Goal: Transaction & Acquisition: Purchase product/service

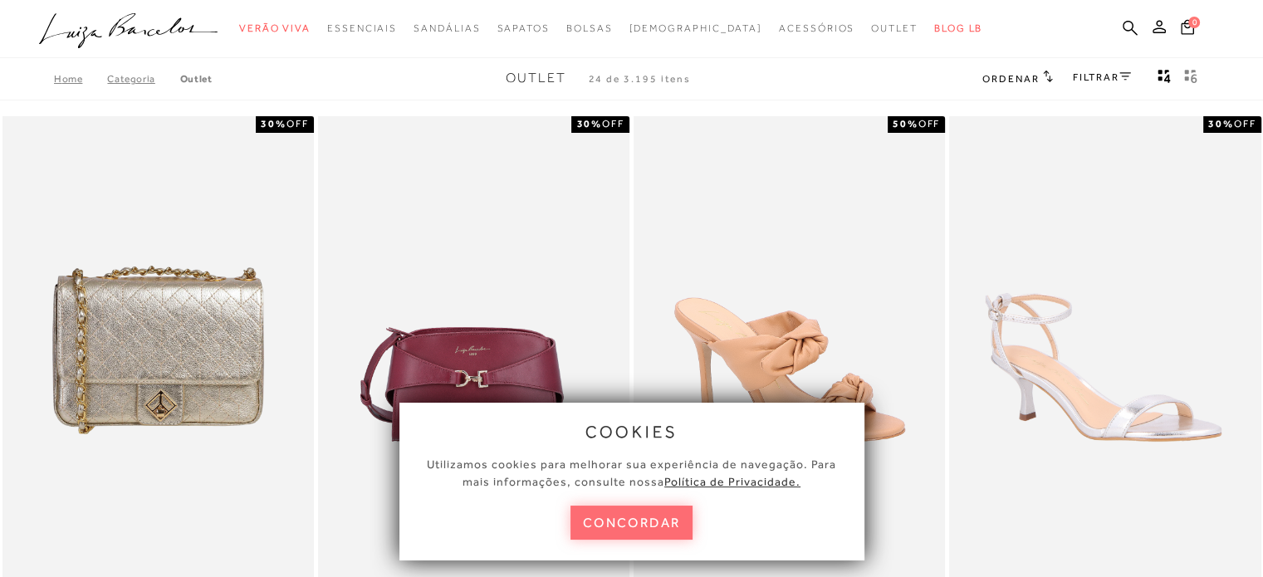
click at [638, 519] on button "concordar" at bounding box center [631, 523] width 123 height 34
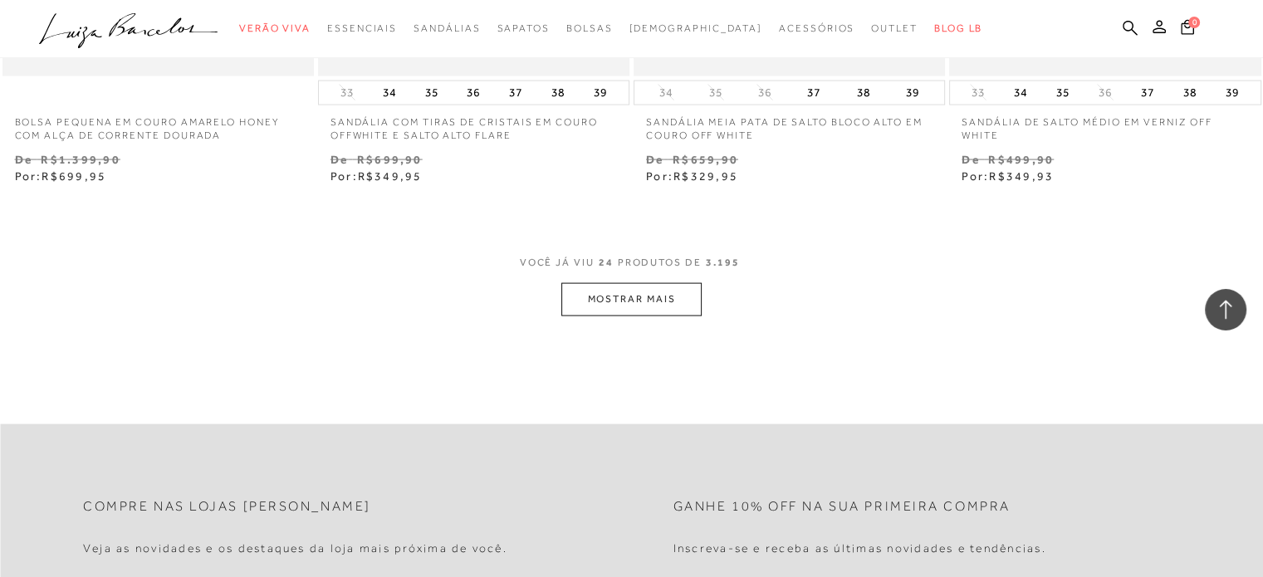
scroll to position [3488, 0]
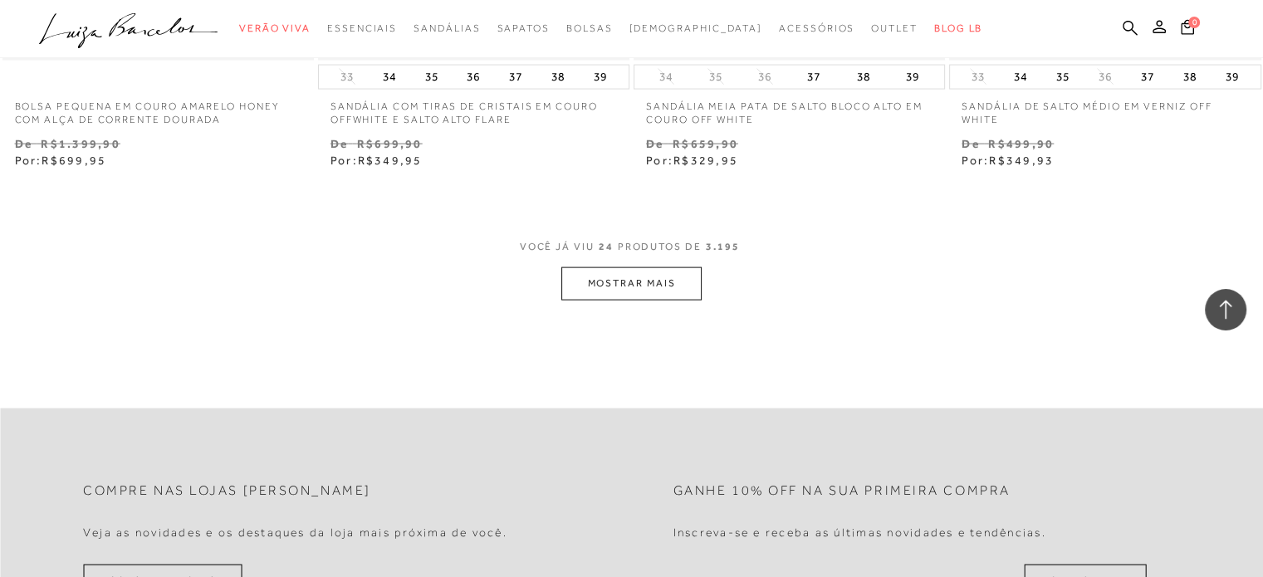
click at [664, 282] on button "MOSTRAR MAIS" at bounding box center [631, 283] width 140 height 32
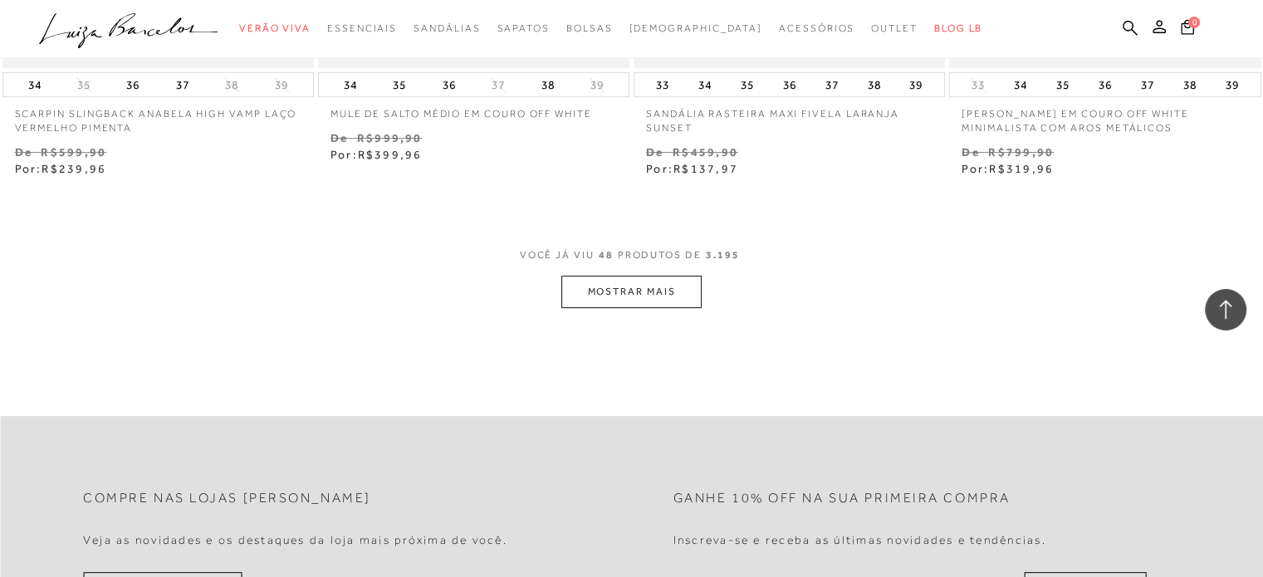
scroll to position [7058, 0]
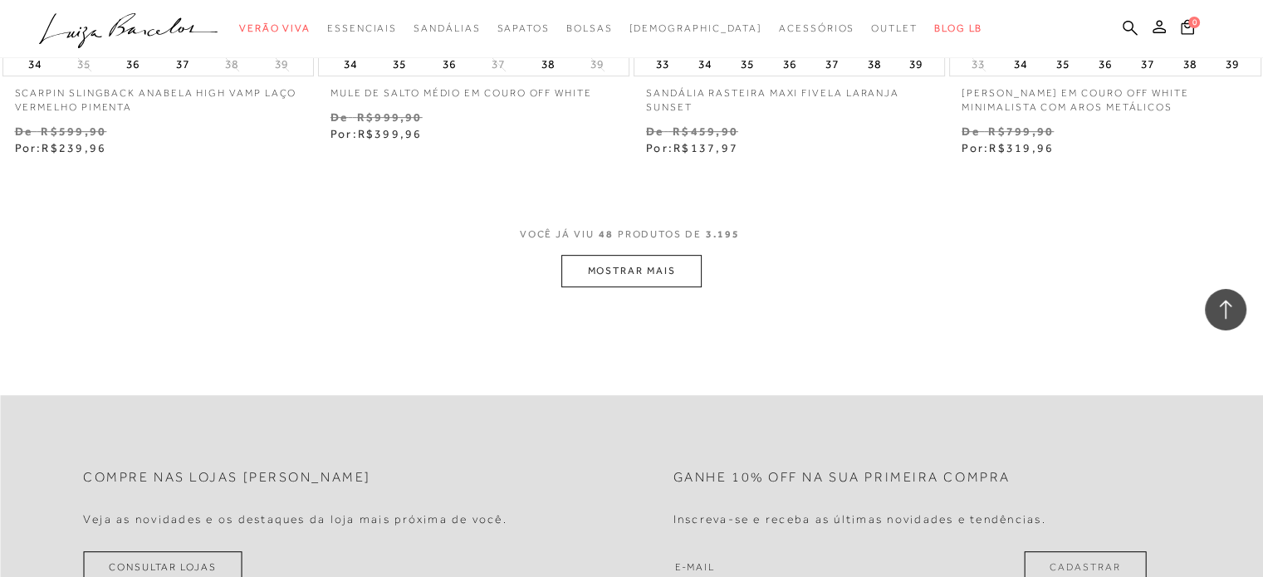
click at [638, 257] on button "MOSTRAR MAIS" at bounding box center [631, 271] width 140 height 32
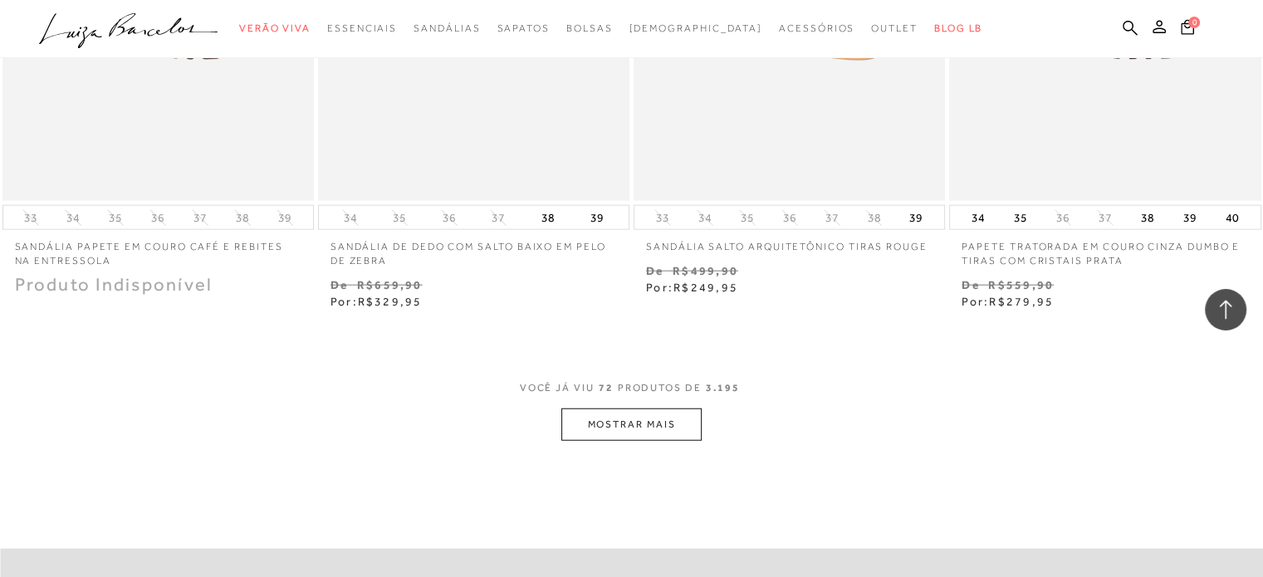
scroll to position [10463, 0]
click at [654, 404] on span "VOCÊ JÁ VIU 72 PRODUTOS DE 3.195" at bounding box center [632, 393] width 224 height 30
click at [638, 417] on button "MOSTRAR MAIS" at bounding box center [631, 424] width 140 height 32
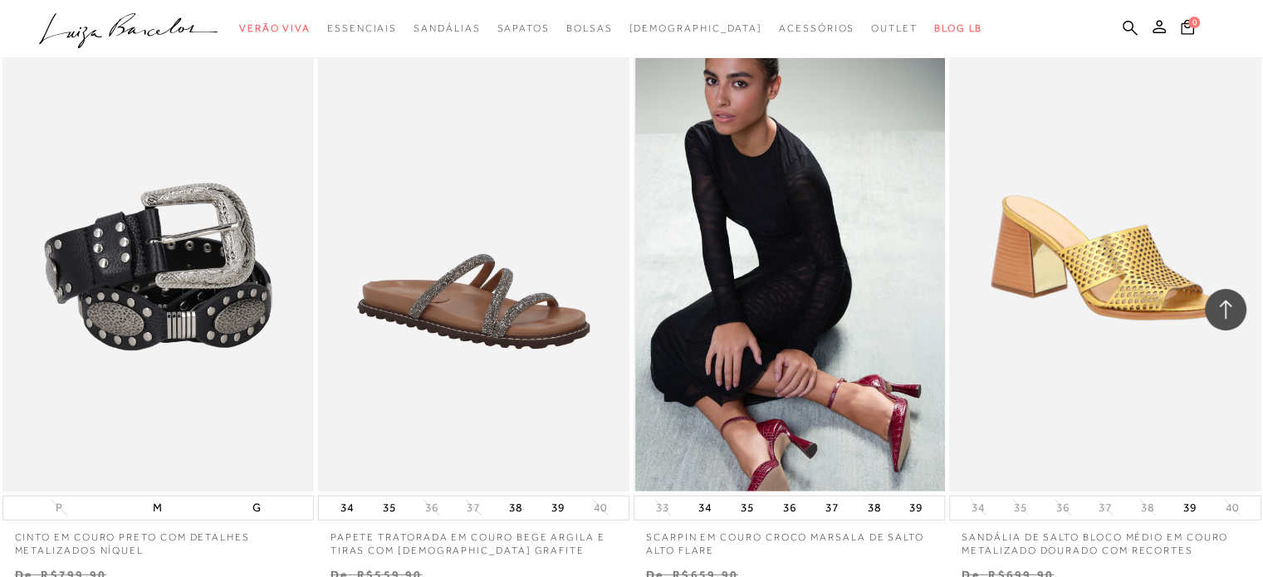
scroll to position [10795, 0]
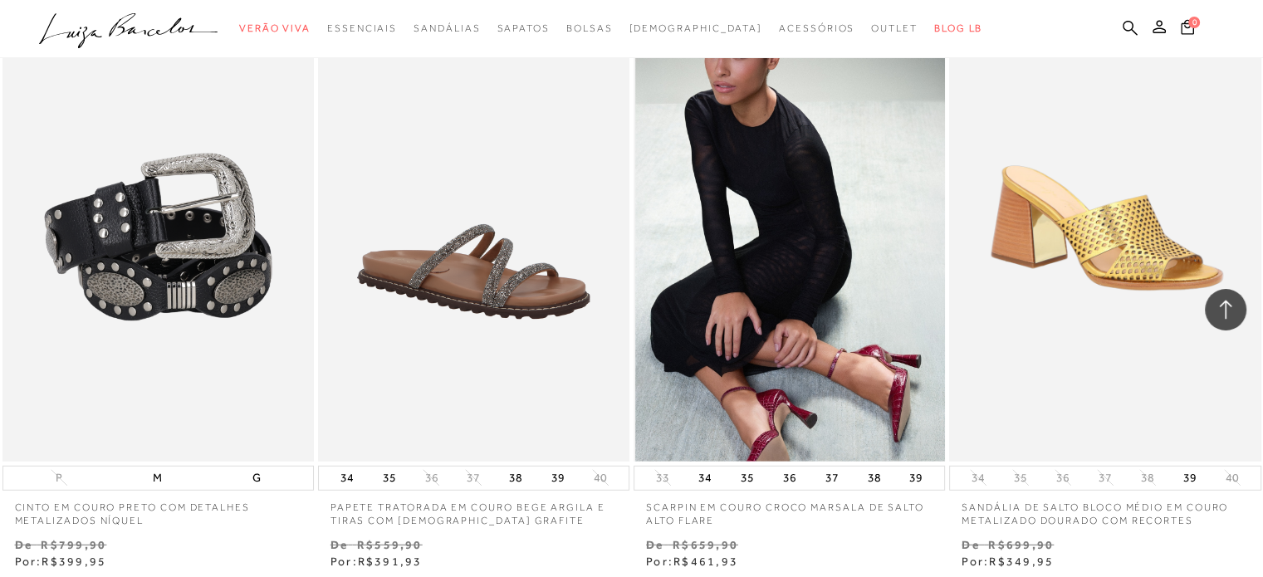
click at [810, 379] on img at bounding box center [790, 228] width 310 height 468
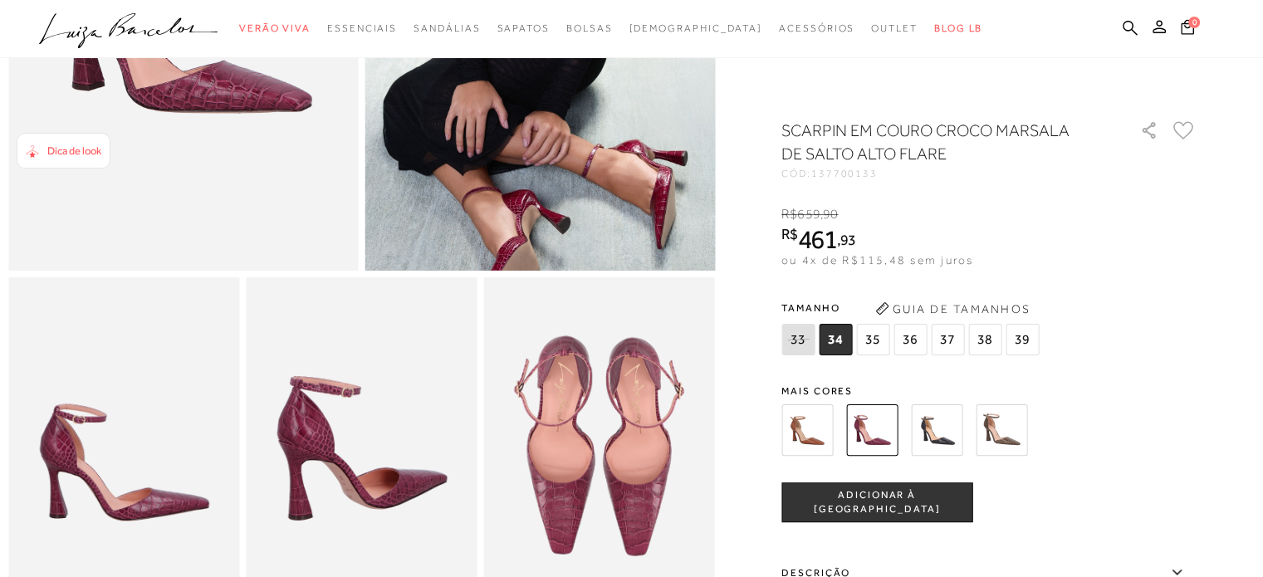
scroll to position [415, 0]
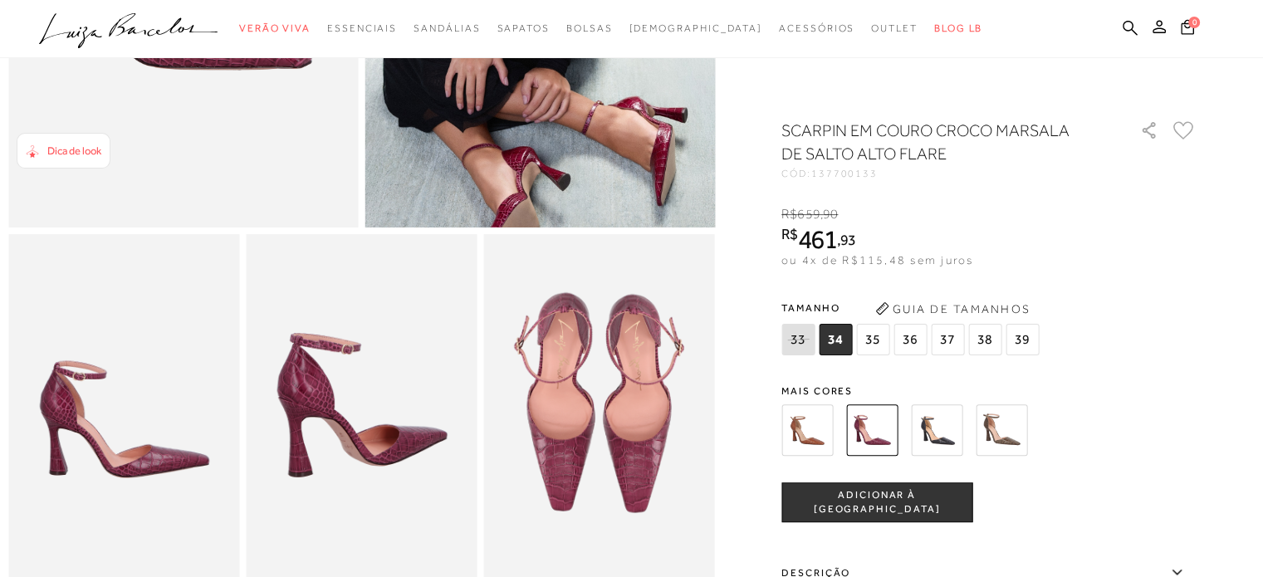
click at [955, 425] on img at bounding box center [936, 429] width 51 height 51
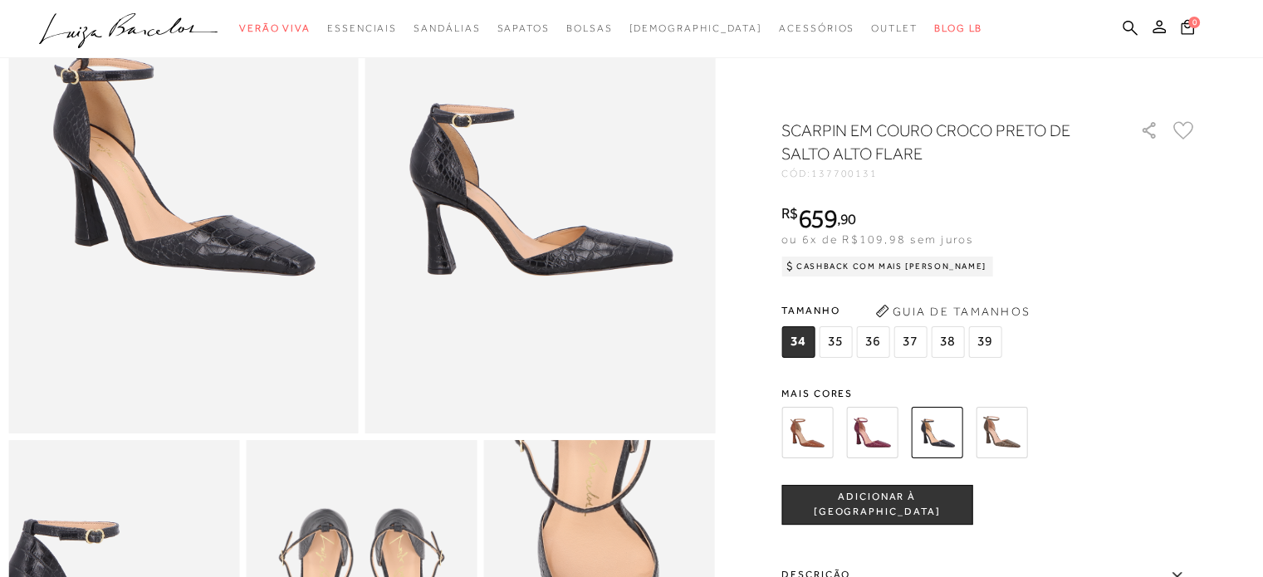
scroll to position [249, 0]
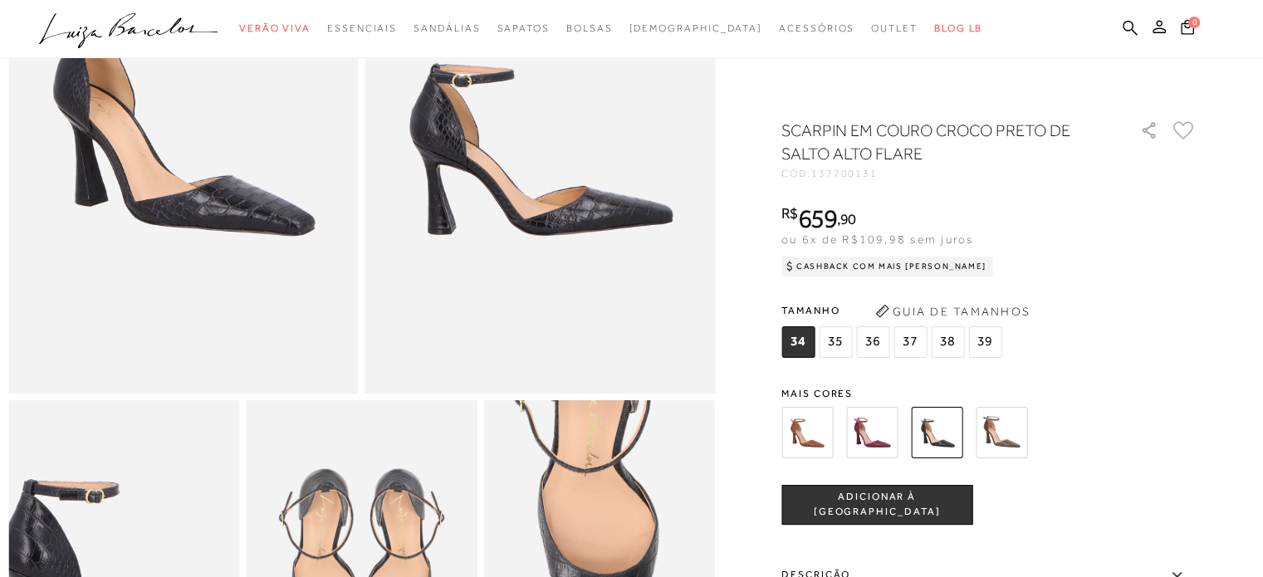
click at [1004, 423] on img at bounding box center [1001, 432] width 51 height 51
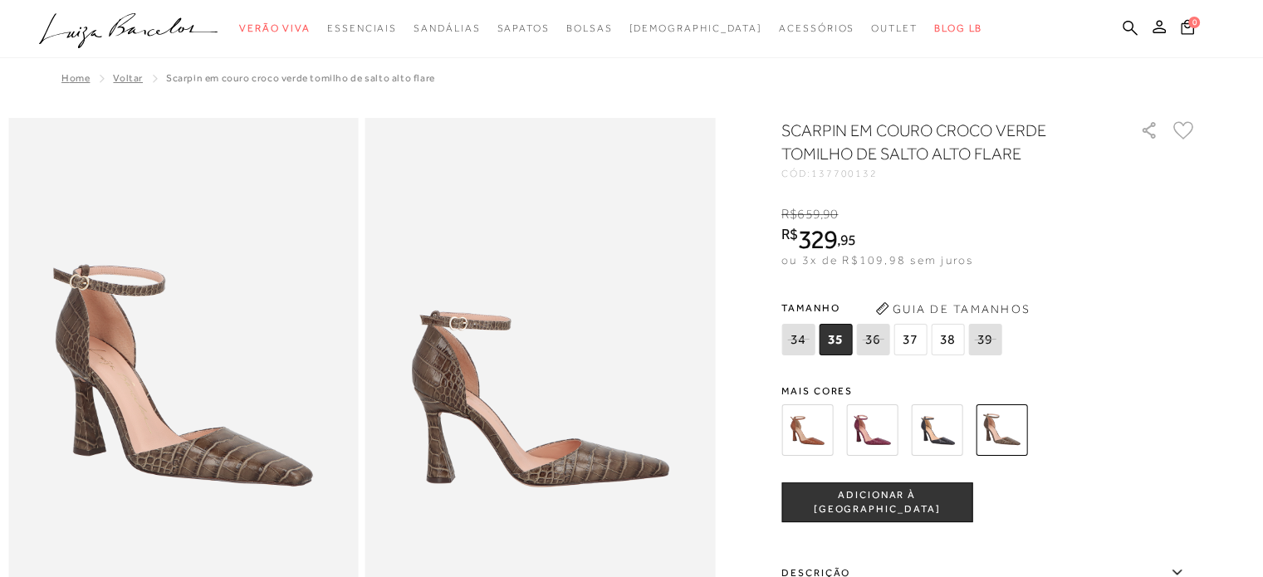
click at [935, 425] on img at bounding box center [936, 429] width 51 height 51
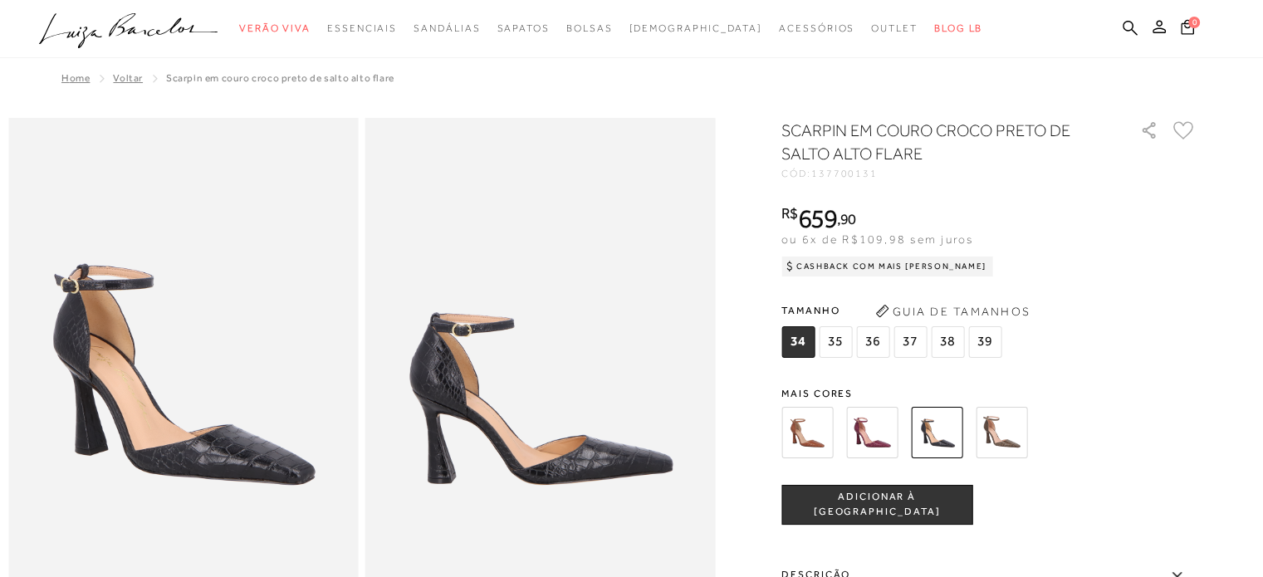
click at [813, 430] on img at bounding box center [806, 432] width 51 height 51
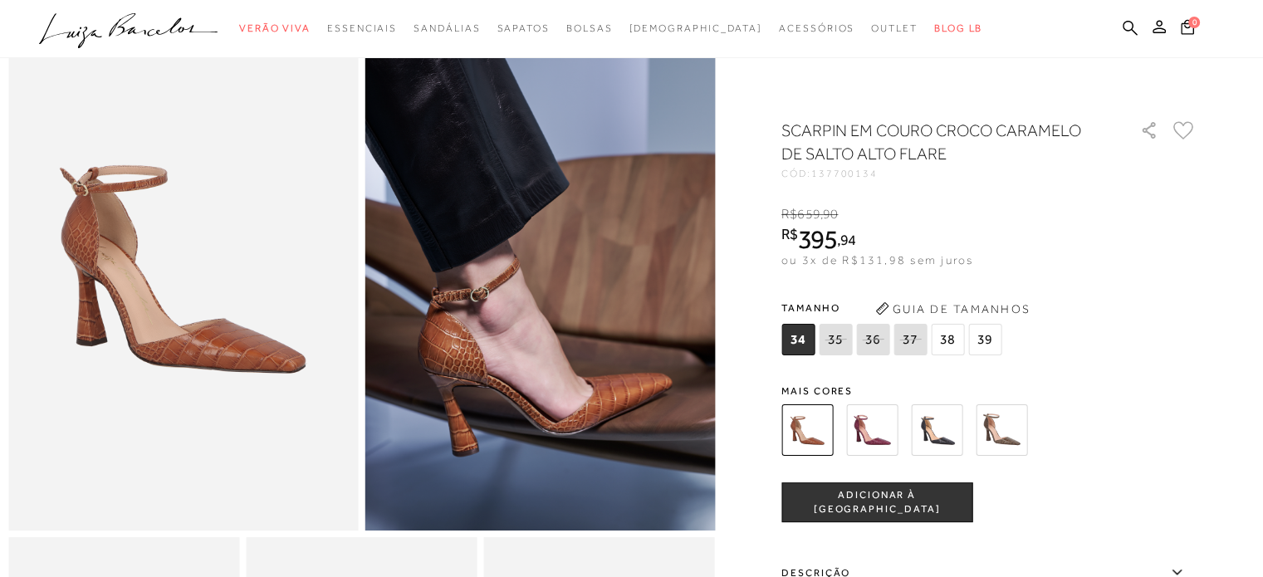
scroll to position [83, 0]
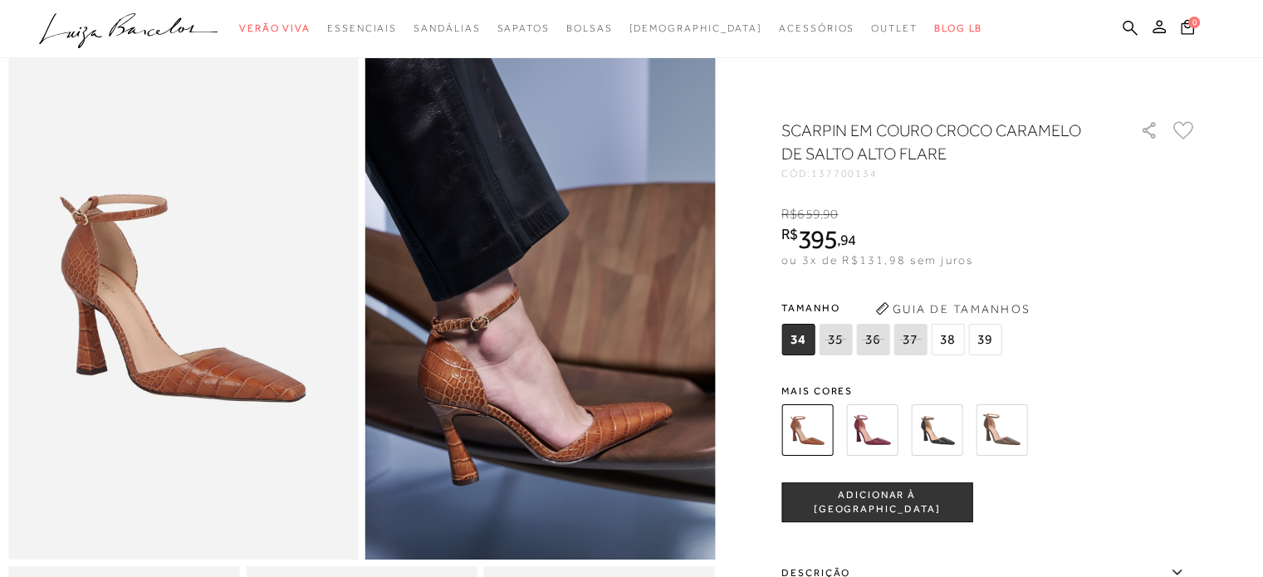
click at [939, 426] on img at bounding box center [936, 429] width 51 height 51
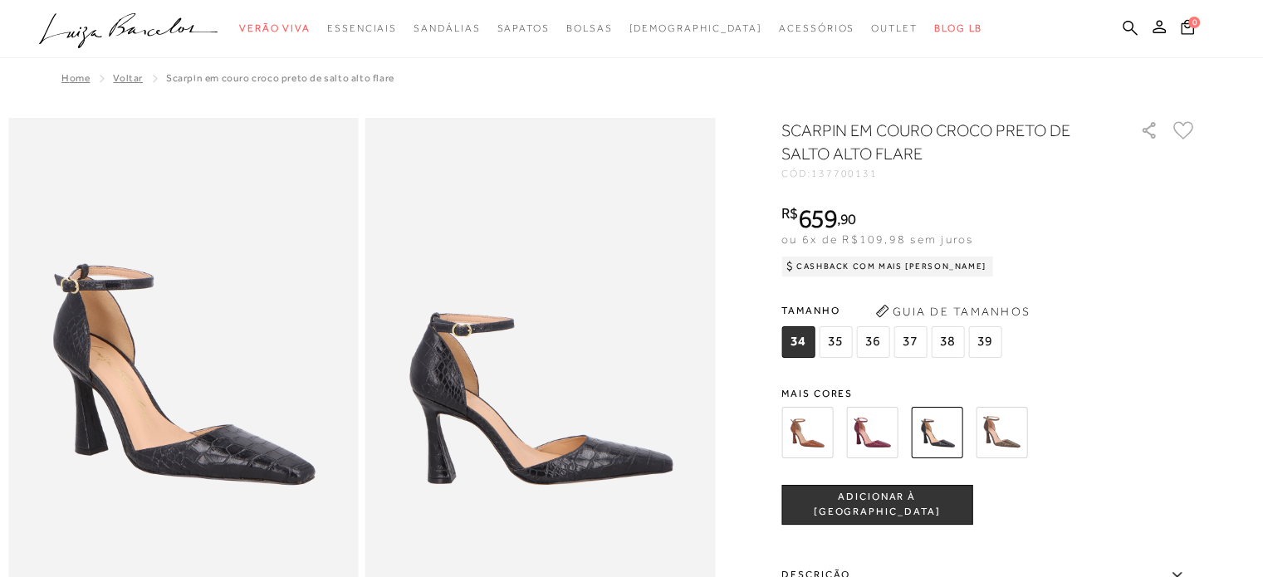
click at [1192, 328] on div "Tamanho 34 35 36" at bounding box center [988, 330] width 415 height 64
click at [1012, 423] on img at bounding box center [1001, 432] width 51 height 51
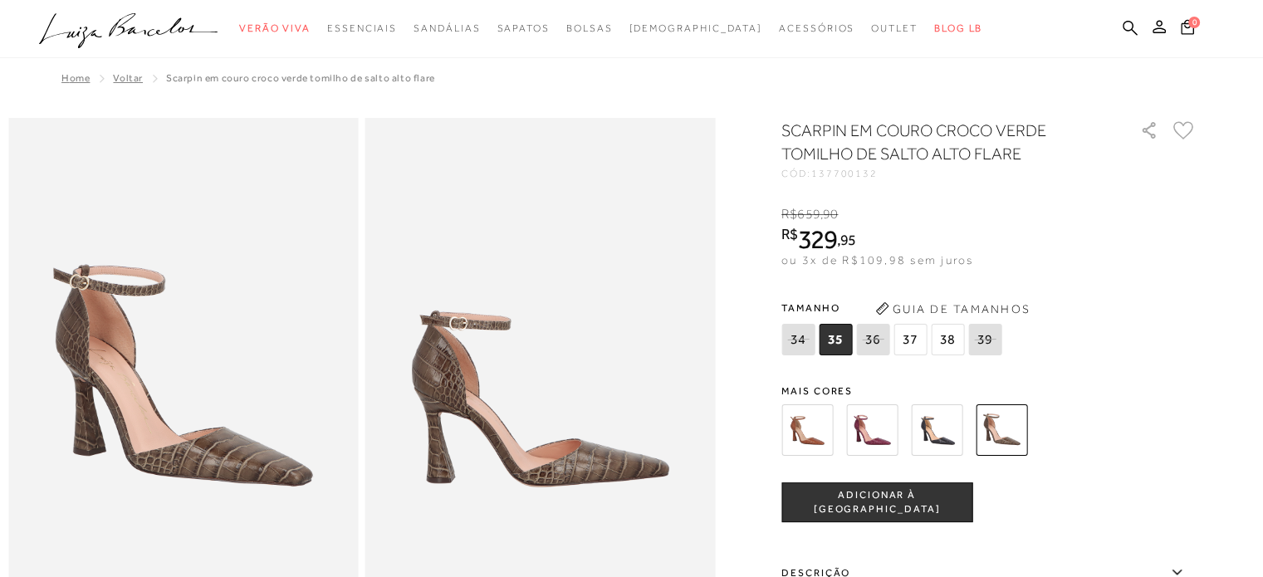
click at [807, 427] on img at bounding box center [806, 429] width 51 height 51
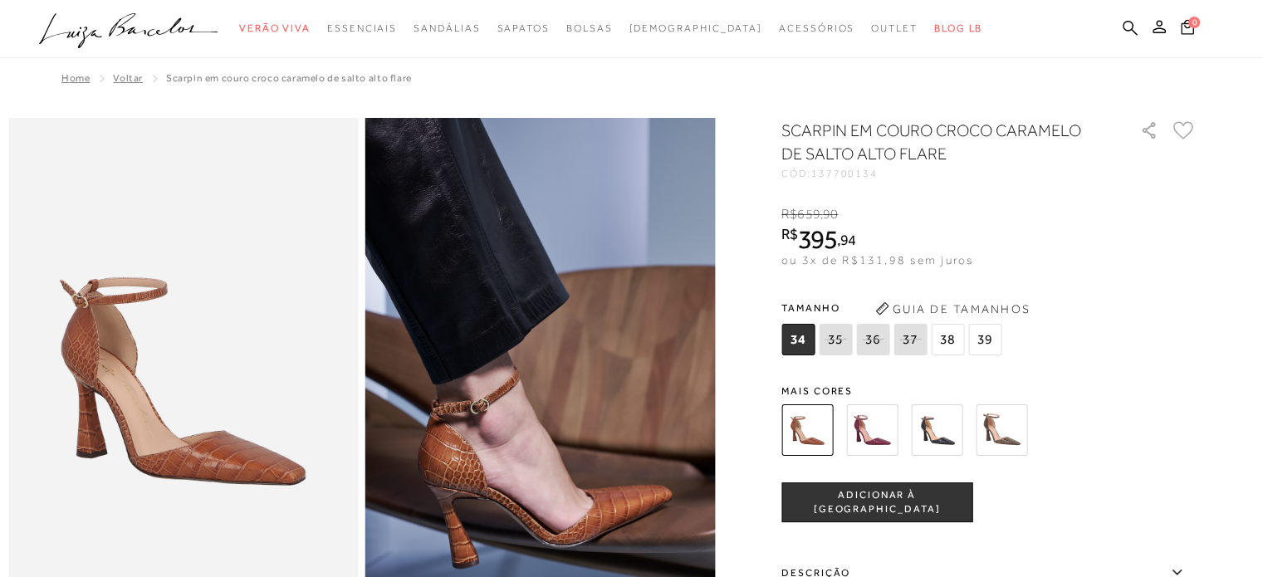
click at [881, 432] on img at bounding box center [871, 429] width 51 height 51
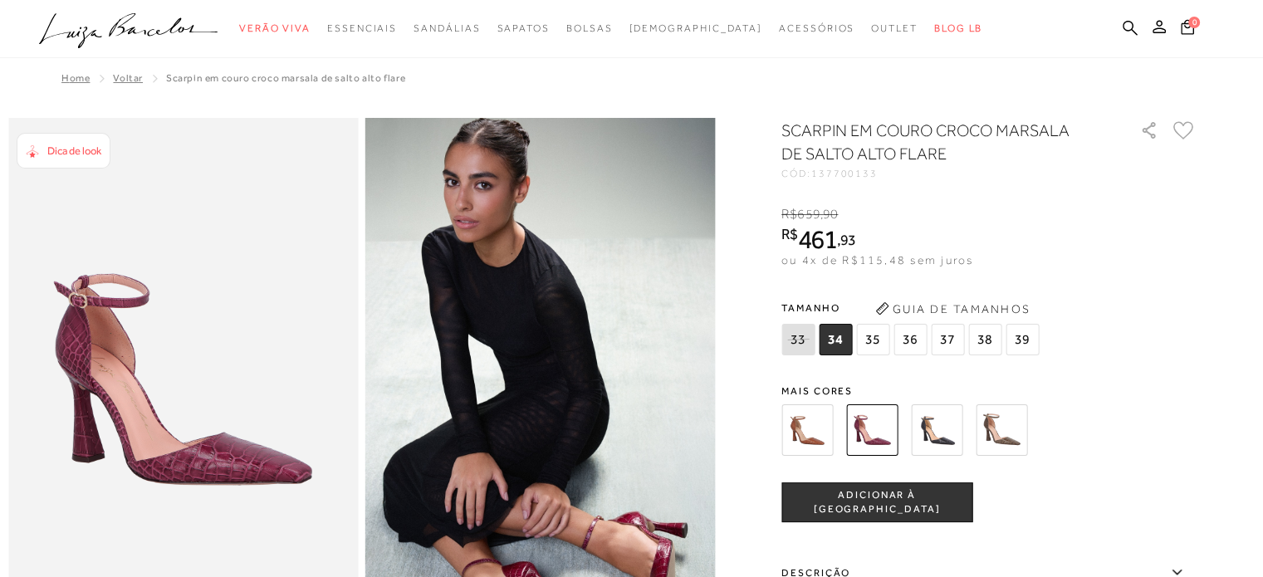
click at [1001, 417] on img at bounding box center [1001, 429] width 51 height 51
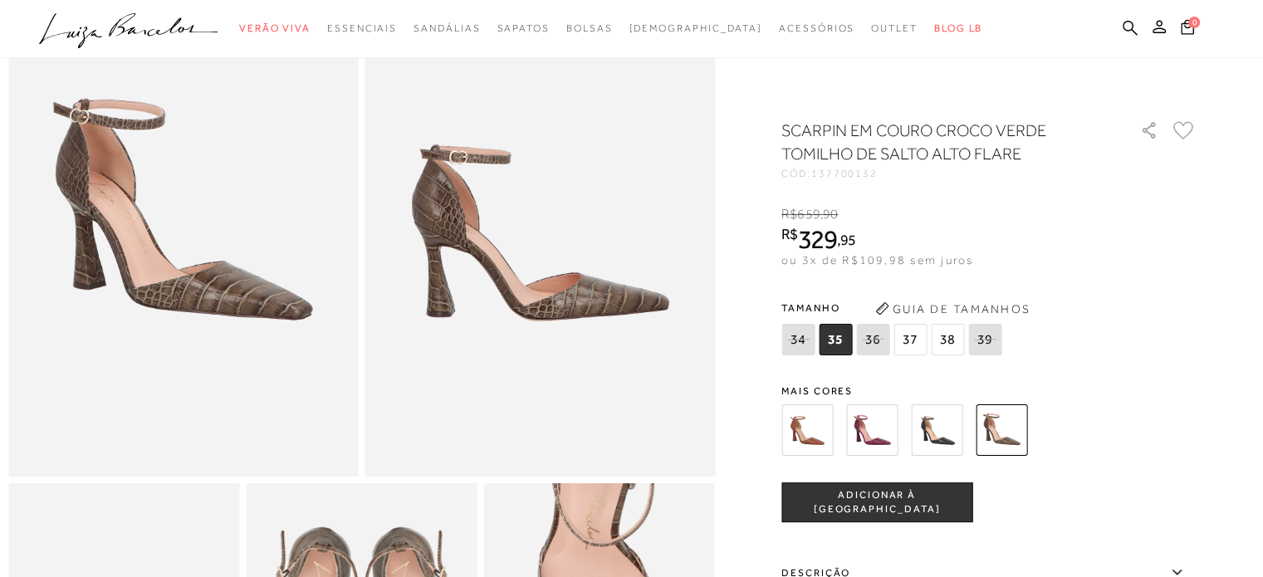
scroll to position [83, 0]
